Goal: Check status: Check status

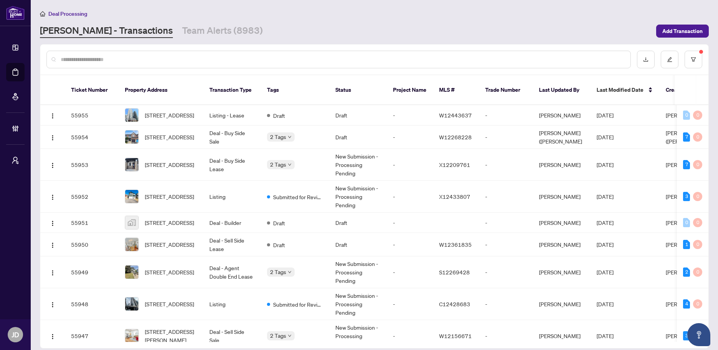
click at [120, 63] on div at bounding box center [338, 60] width 584 height 18
click at [117, 59] on input "text" at bounding box center [342, 59] width 563 height 8
paste input "*****"
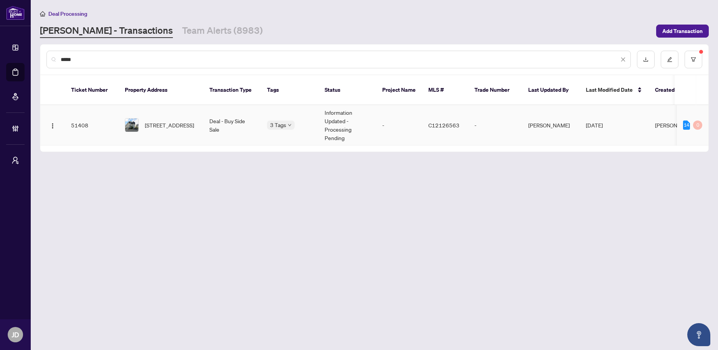
type input "*****"
click at [162, 122] on span "[STREET_ADDRESS]" at bounding box center [169, 125] width 49 height 8
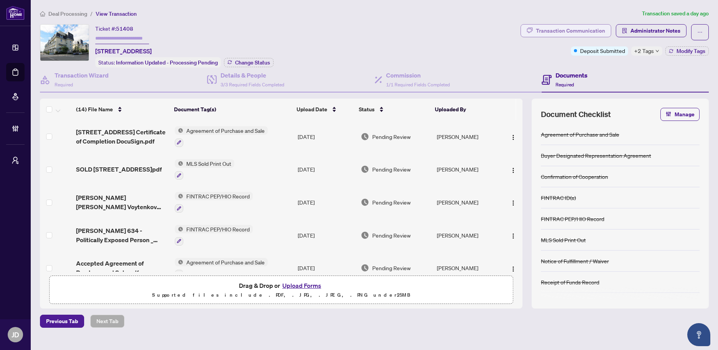
click at [548, 33] on button "Transaction Communication" at bounding box center [565, 30] width 91 height 13
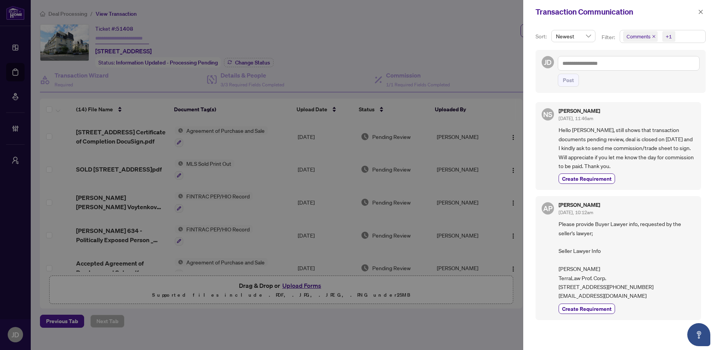
scroll to position [2, 0]
drag, startPoint x: 591, startPoint y: 210, endPoint x: 566, endPoint y: 211, distance: 25.0
click at [566, 206] on h5 "[PERSON_NAME]" at bounding box center [578, 203] width 41 height 5
click at [496, 326] on div at bounding box center [359, 175] width 718 height 350
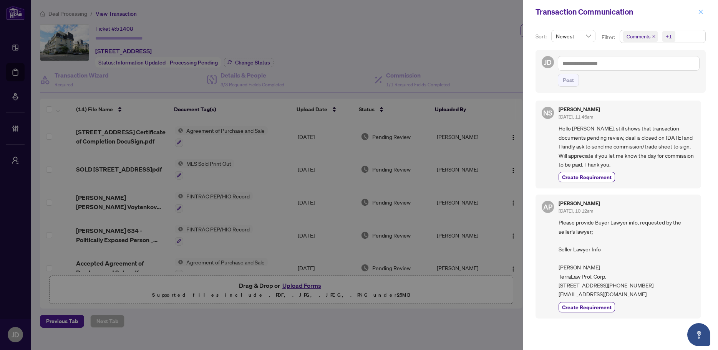
click at [699, 13] on icon "close" at bounding box center [700, 11] width 5 height 5
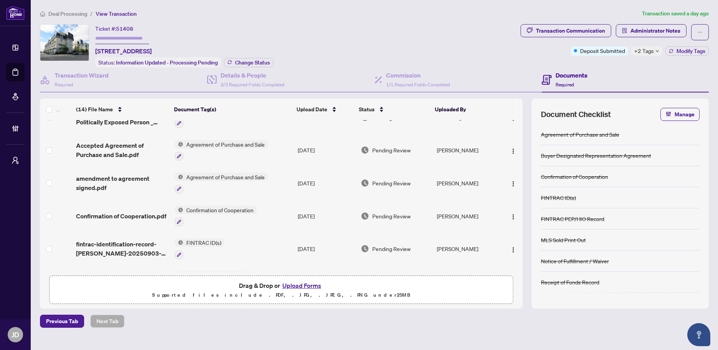
scroll to position [0, 0]
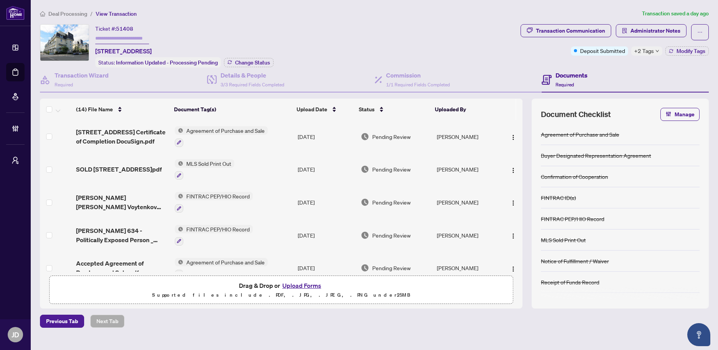
click at [655, 51] on icon "down" at bounding box center [657, 51] width 4 height 4
click at [469, 54] on div "Ticket #: 51408 [STREET_ADDRESS] Status: Information Updated - Processing Pendi…" at bounding box center [278, 45] width 477 height 43
click at [592, 33] on div "Transaction Communication" at bounding box center [570, 31] width 69 height 12
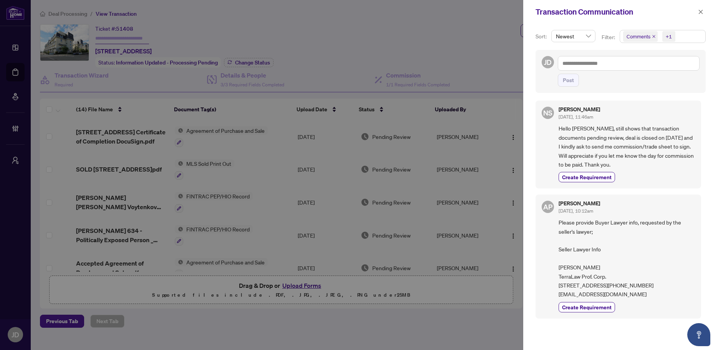
click at [424, 43] on div at bounding box center [359, 175] width 718 height 350
click at [699, 12] on icon "close" at bounding box center [700, 12] width 4 height 4
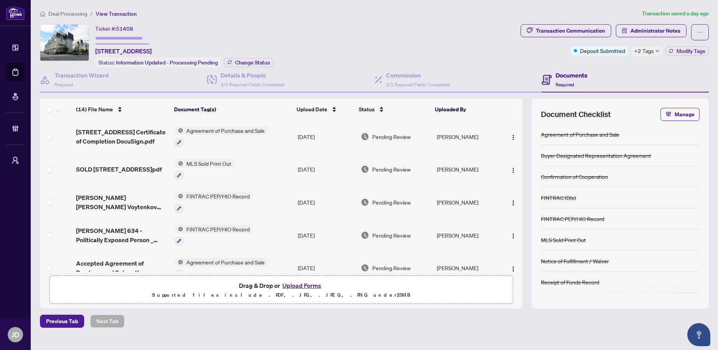
click at [382, 32] on div "Ticket #: 51408 [STREET_ADDRESS] Status: Information Updated - Processing Pendi…" at bounding box center [278, 45] width 477 height 43
click at [357, 14] on ol "Deal Processing / View Transaction" at bounding box center [339, 13] width 599 height 9
click at [456, 32] on div "Ticket #: 51408 [STREET_ADDRESS] Status: Information Updated - Processing Pendi…" at bounding box center [278, 45] width 477 height 43
click at [393, 37] on div "Ticket #: 51408 [STREET_ADDRESS] Status: Information Updated - Processing Pendi…" at bounding box center [278, 45] width 477 height 43
click at [57, 13] on span "Deal Processing" at bounding box center [67, 13] width 39 height 7
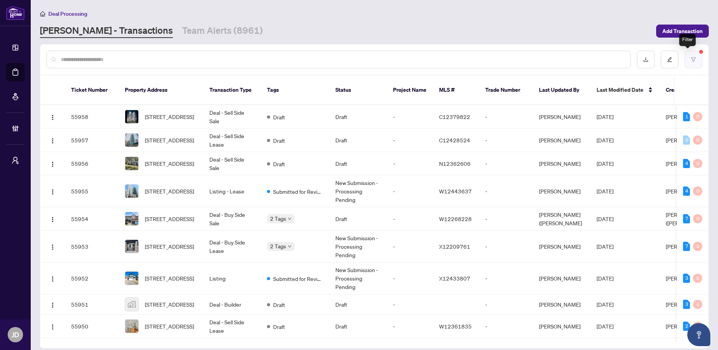
click at [690, 62] on button "button" at bounding box center [693, 60] width 18 height 18
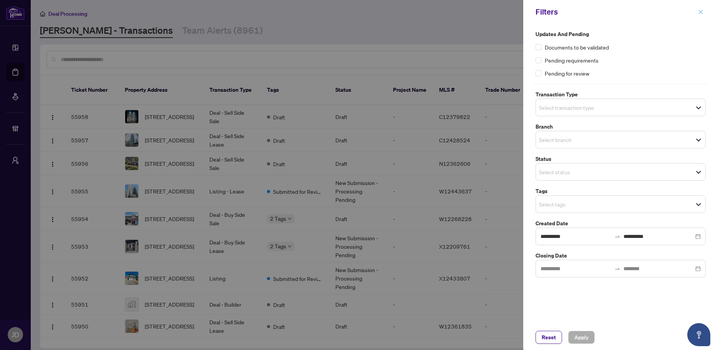
click at [700, 13] on icon "close" at bounding box center [700, 11] width 5 height 5
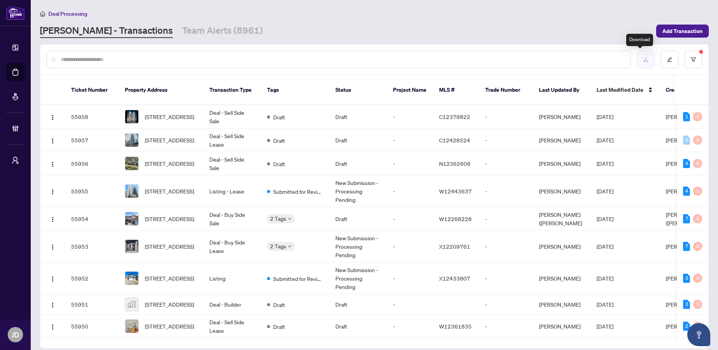
click at [638, 63] on button "button" at bounding box center [646, 60] width 18 height 18
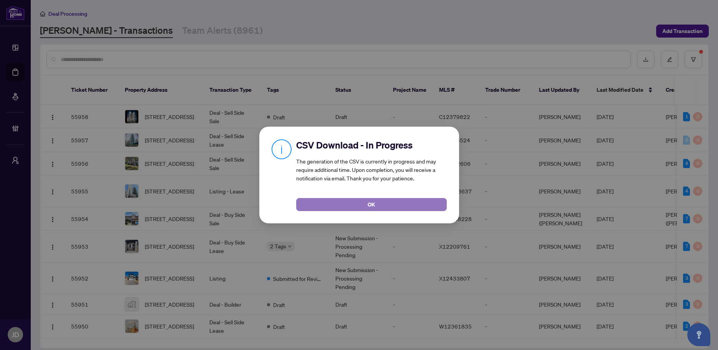
click at [389, 201] on button "OK" at bounding box center [371, 204] width 151 height 13
